Goal: Information Seeking & Learning: Find specific fact

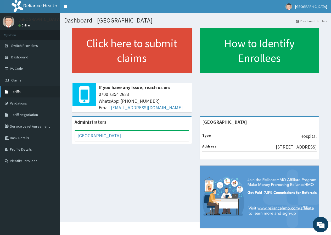
click at [26, 90] on link "Tariffs" at bounding box center [30, 92] width 60 height 12
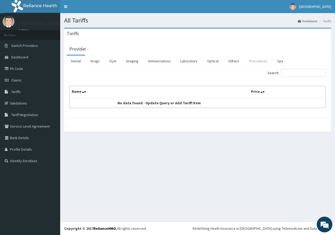
click at [260, 59] on link "Procedures" at bounding box center [258, 60] width 27 height 11
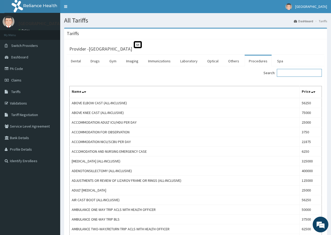
click at [297, 71] on input "Search:" at bounding box center [299, 73] width 45 height 8
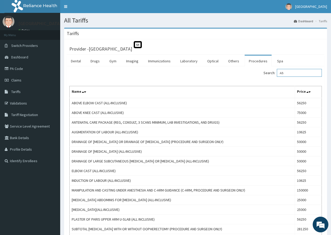
click at [303, 73] on input "AB" at bounding box center [299, 73] width 45 height 8
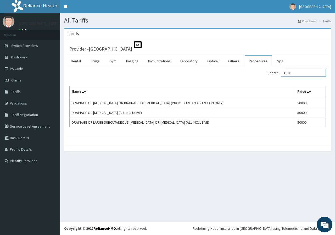
drag, startPoint x: 296, startPoint y: 73, endPoint x: 274, endPoint y: 74, distance: 21.7
click at [279, 75] on label "Search: ABSC" at bounding box center [296, 73] width 58 height 8
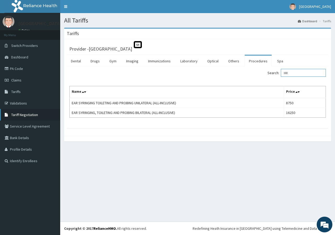
type input "IRR"
click at [23, 115] on span "Tariff Negotiation" at bounding box center [24, 114] width 27 height 5
